Goal: Task Accomplishment & Management: Manage account settings

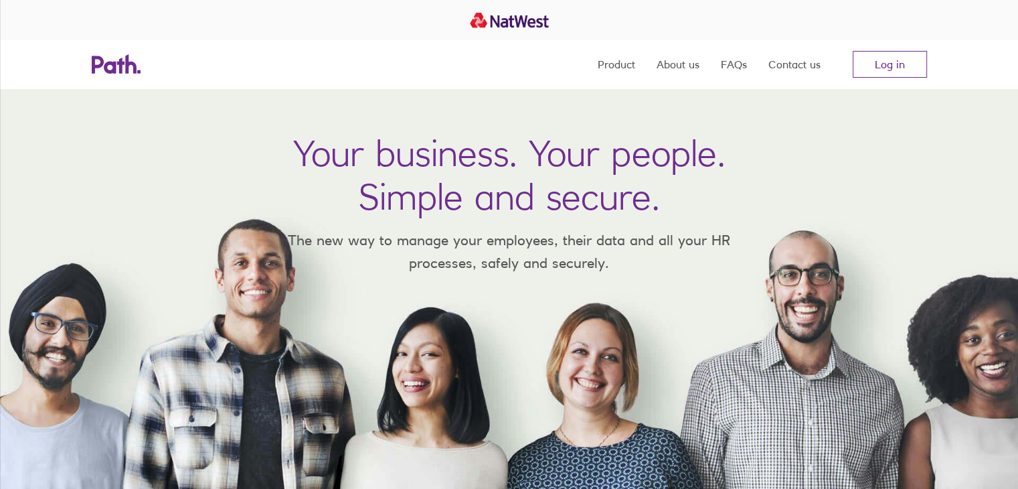
click at [871, 78] on nav "Product About us FAQs Contact us Log in" at bounding box center [762, 64] width 329 height 48
click at [874, 72] on link "Log in" at bounding box center [890, 64] width 74 height 27
click at [880, 68] on link "Log in" at bounding box center [890, 64] width 74 height 27
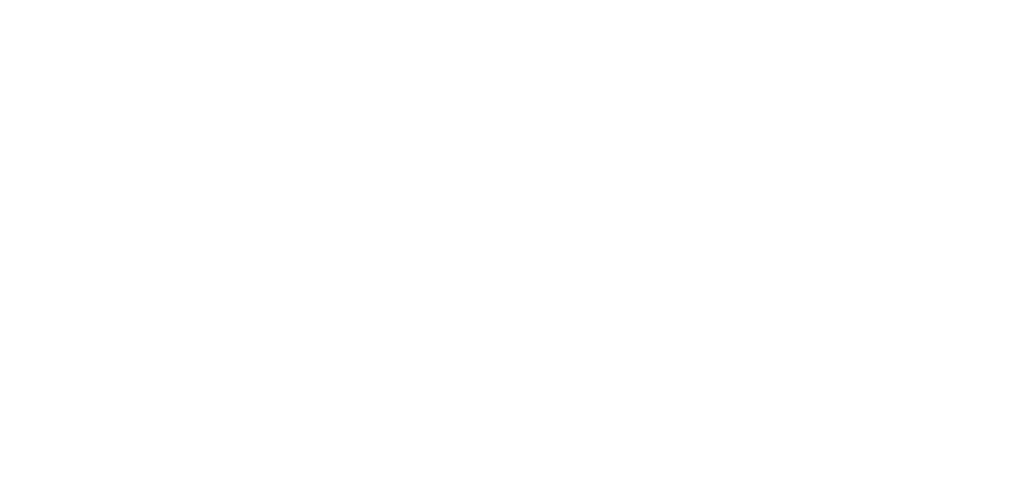
click at [631, 359] on div at bounding box center [514, 244] width 1028 height 489
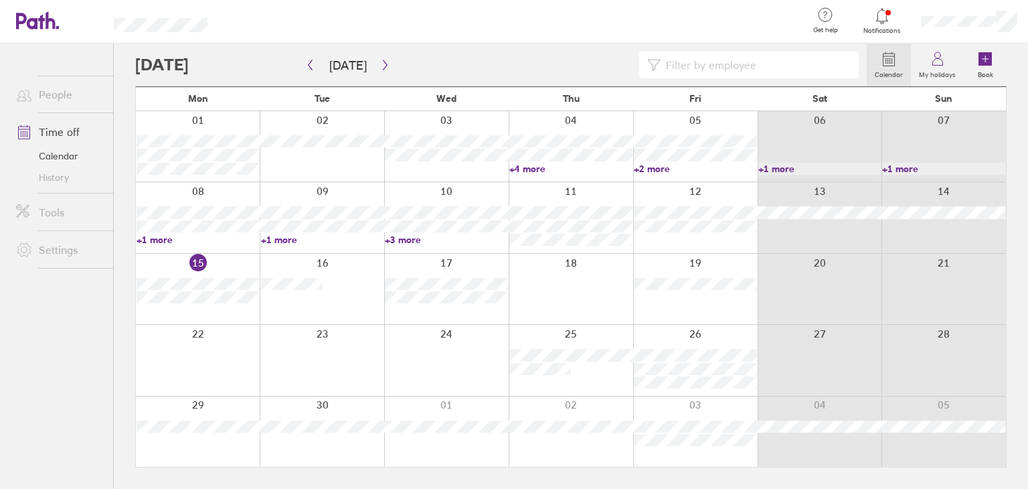
drag, startPoint x: 747, startPoint y: 404, endPoint x: 771, endPoint y: 452, distance: 53.3
click at [771, 452] on div at bounding box center [571, 431] width 870 height 70
drag, startPoint x: 78, startPoint y: 196, endPoint x: 700, endPoint y: 188, distance: 622.5
click at [143, 196] on div "People Time off Calendar History Tools Settings Calendar My holidays Book Today…" at bounding box center [514, 266] width 1028 height 445
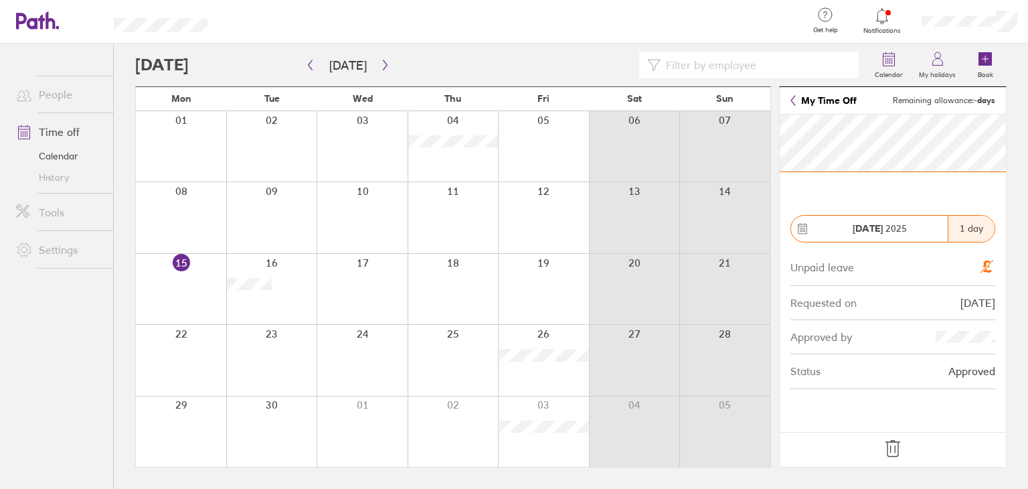
click at [883, 454] on icon at bounding box center [892, 448] width 21 height 21
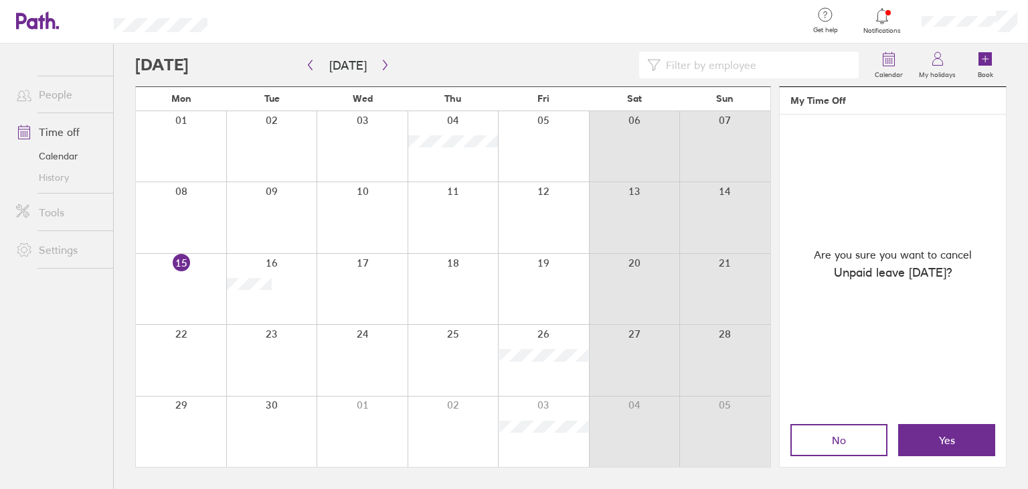
drag, startPoint x: 942, startPoint y: 442, endPoint x: 592, endPoint y: 121, distance: 474.6
click at [941, 442] on span "Yes" at bounding box center [947, 440] width 16 height 12
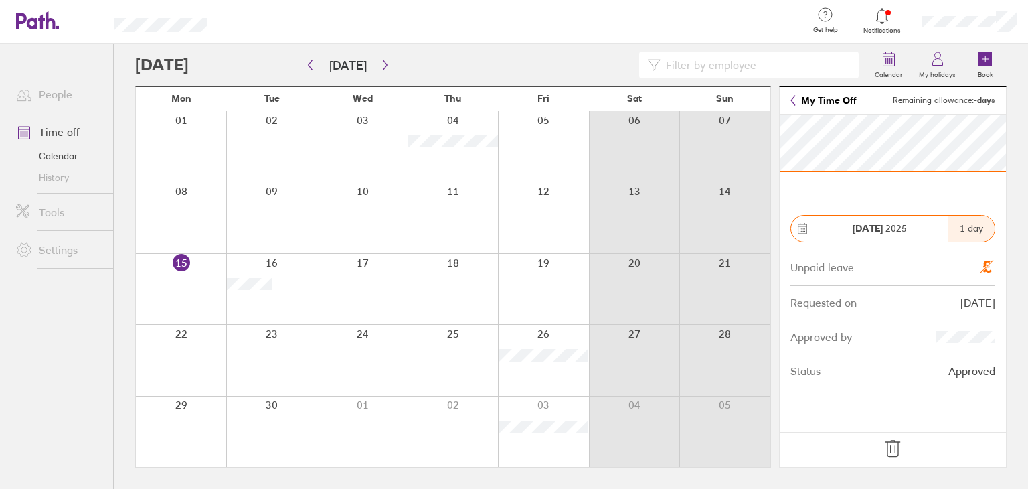
click at [889, 452] on icon at bounding box center [892, 448] width 21 height 21
click at [549, 337] on div at bounding box center [543, 360] width 91 height 70
